Goal: Find specific page/section: Find specific page/section

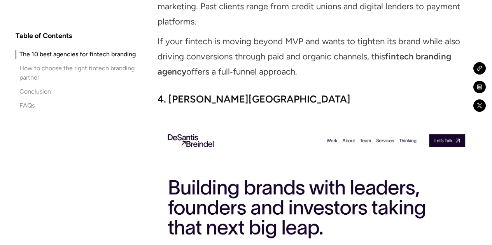
scroll to position [2099, 0]
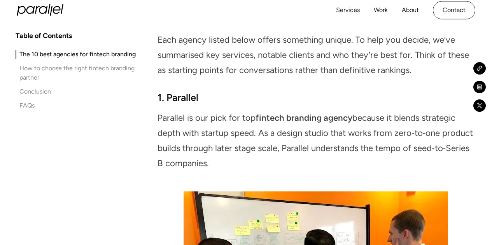
scroll to position [700, 0]
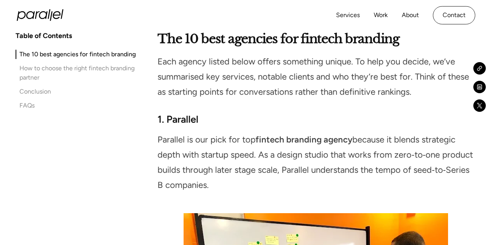
click at [184, 124] on strong "1. Parallel" at bounding box center [177, 119] width 41 height 12
